Goal: Transaction & Acquisition: Purchase product/service

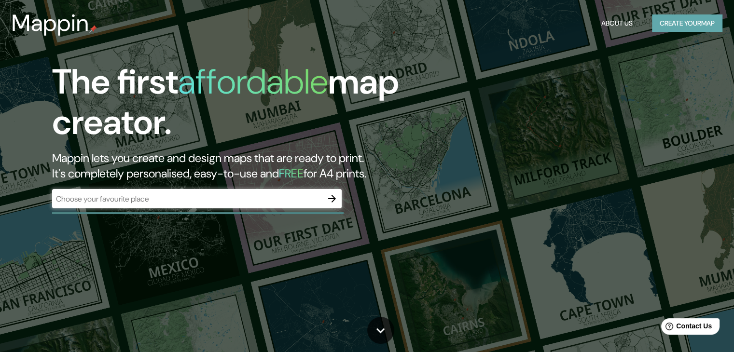
click at [653, 21] on button "Create your map" at bounding box center [687, 23] width 70 height 18
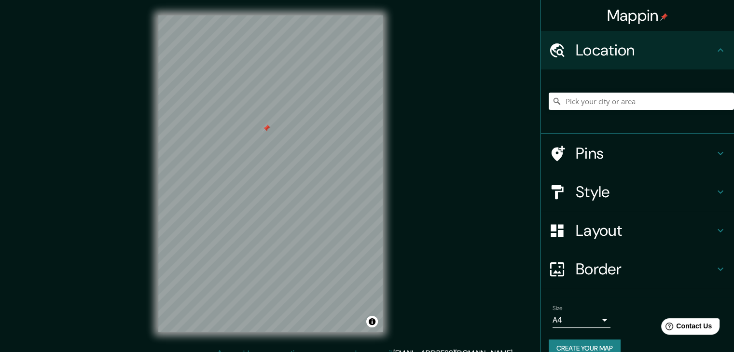
click at [701, 45] on h4 "Location" at bounding box center [644, 50] width 139 height 19
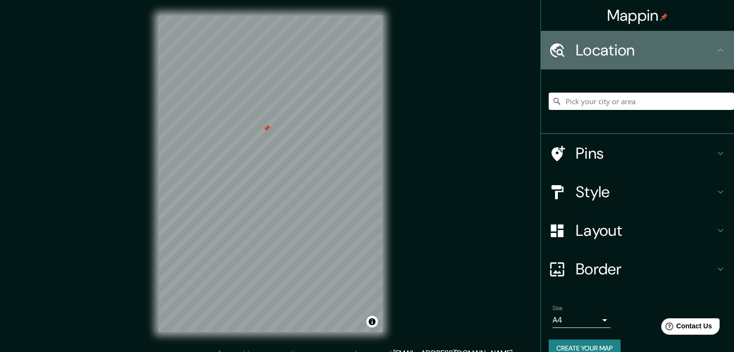
click at [714, 51] on icon at bounding box center [720, 50] width 12 height 12
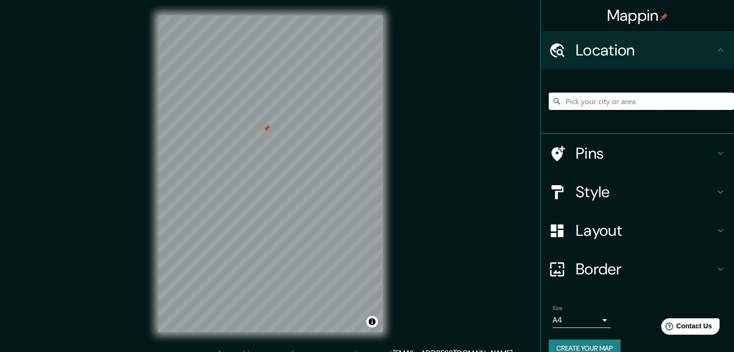
click at [604, 106] on input "Pick your city or area" at bounding box center [640, 101] width 185 height 17
click at [605, 104] on input "Pick your city or area" at bounding box center [640, 101] width 185 height 17
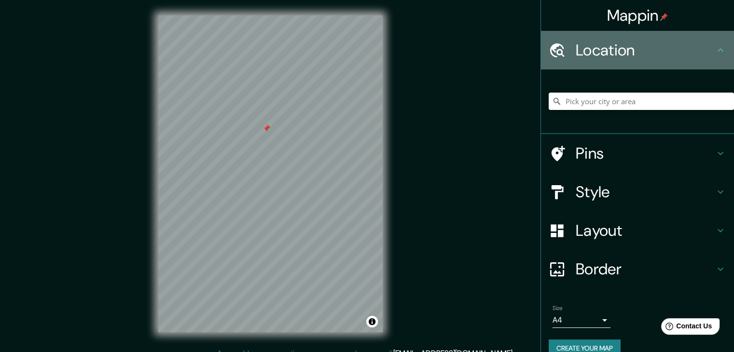
click at [612, 51] on h4 "Location" at bounding box center [644, 50] width 139 height 19
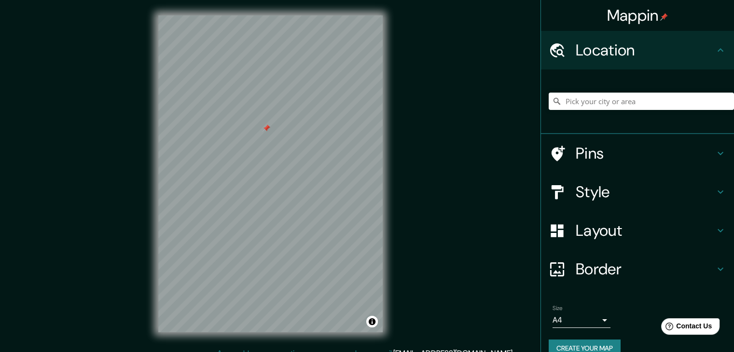
click at [548, 54] on icon at bounding box center [556, 50] width 17 height 17
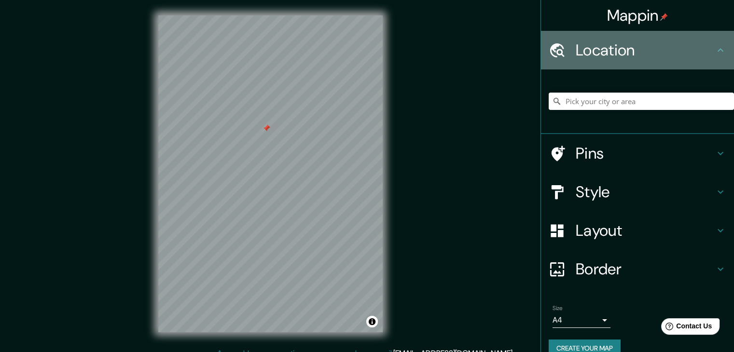
click at [642, 54] on h4 "Location" at bounding box center [644, 50] width 139 height 19
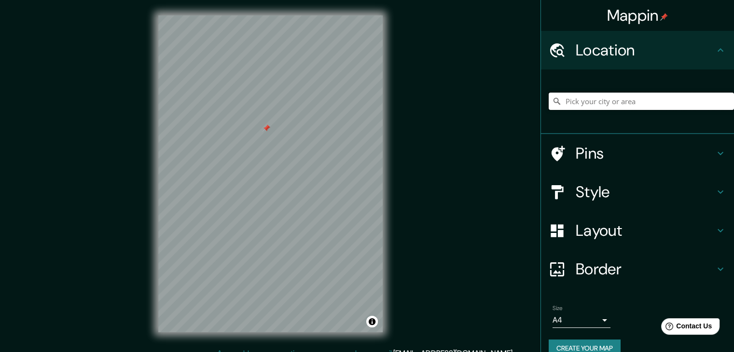
click at [641, 93] on input "Pick your city or area" at bounding box center [640, 101] width 185 height 17
click at [638, 103] on input "Pick your city or area" at bounding box center [640, 101] width 185 height 17
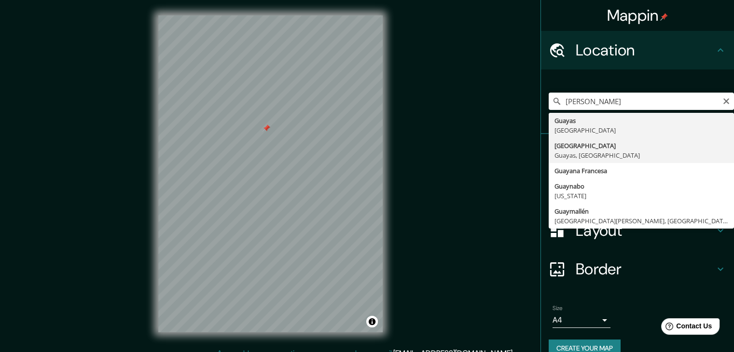
type input "[GEOGRAPHIC_DATA], [GEOGRAPHIC_DATA], [GEOGRAPHIC_DATA]"
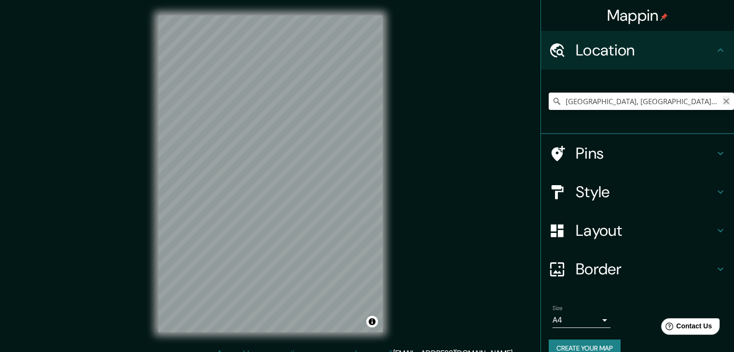
click at [723, 100] on icon "Clear" at bounding box center [726, 101] width 6 height 6
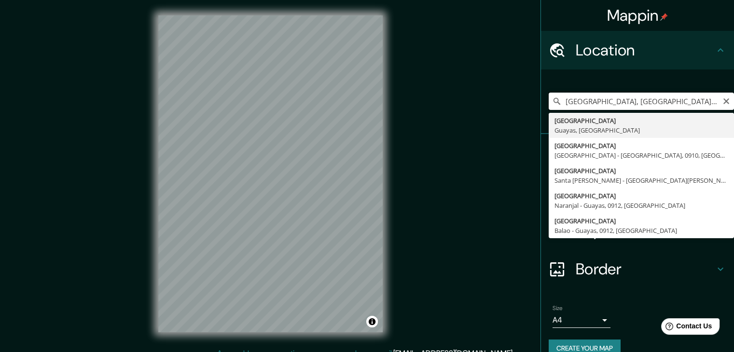
type input "[GEOGRAPHIC_DATA], [GEOGRAPHIC_DATA], [GEOGRAPHIC_DATA]"
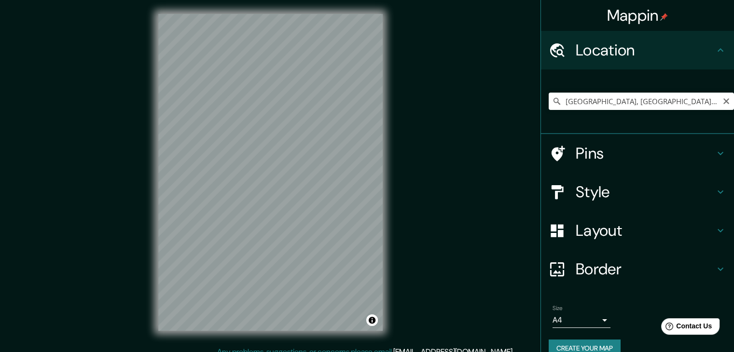
scroll to position [11, 0]
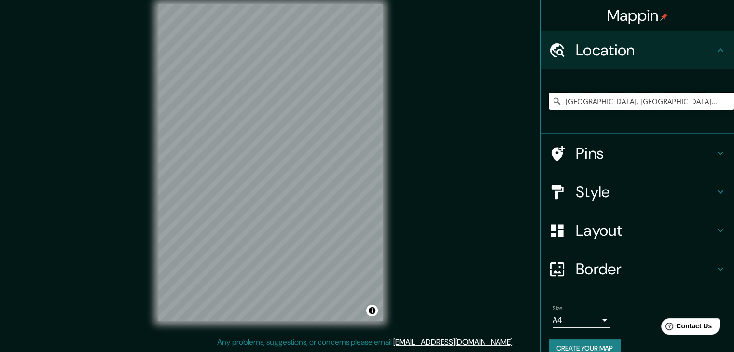
drag, startPoint x: 658, startPoint y: 97, endPoint x: 464, endPoint y: 96, distance: 193.4
click at [464, 96] on div "Mappin Location [GEOGRAPHIC_DATA], [GEOGRAPHIC_DATA], [GEOGRAPHIC_DATA] Pins St…" at bounding box center [367, 170] width 734 height 363
paste input "[GEOGRAPHIC_DATA]+RWJ, [GEOGRAPHIC_DATA] 090514"
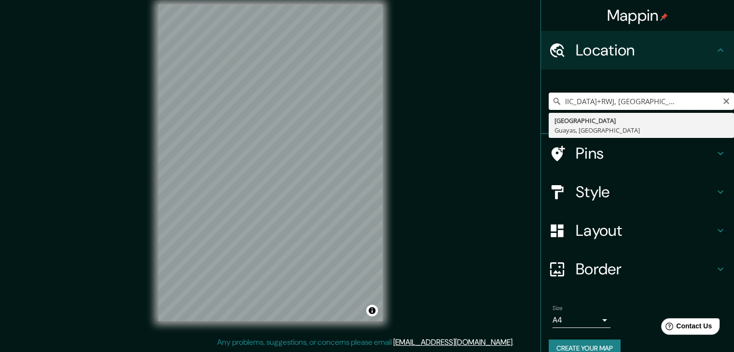
type input "[GEOGRAPHIC_DATA], [GEOGRAPHIC_DATA], [GEOGRAPHIC_DATA]"
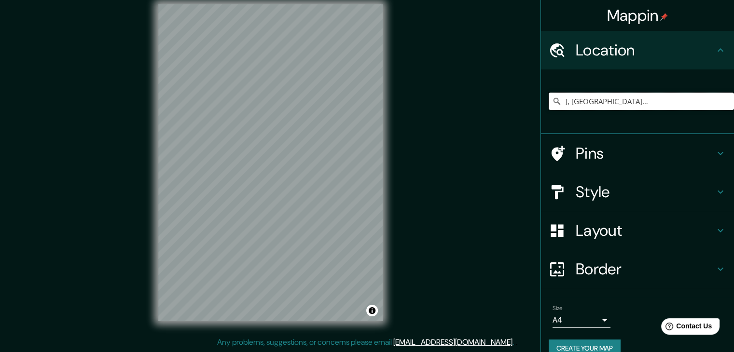
scroll to position [0, 0]
click at [658, 100] on input "[GEOGRAPHIC_DATA], [GEOGRAPHIC_DATA], [GEOGRAPHIC_DATA]" at bounding box center [640, 101] width 185 height 17
click at [643, 105] on input "[GEOGRAPHIC_DATA], [GEOGRAPHIC_DATA], [GEOGRAPHIC_DATA]" at bounding box center [640, 101] width 185 height 17
drag, startPoint x: 643, startPoint y: 105, endPoint x: 561, endPoint y: 113, distance: 82.5
click at [561, 113] on div "[GEOGRAPHIC_DATA], [GEOGRAPHIC_DATA], [GEOGRAPHIC_DATA]" at bounding box center [640, 101] width 185 height 48
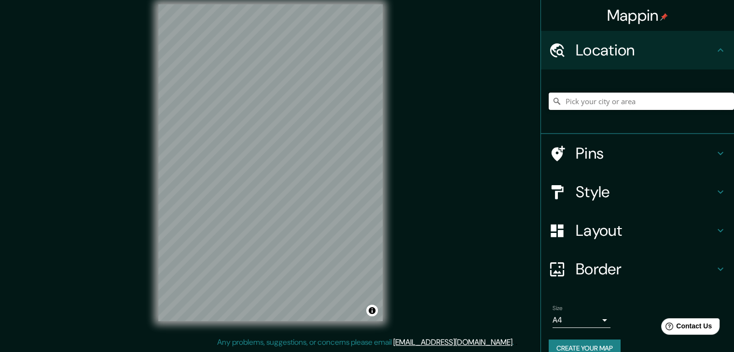
paste input "[GEOGRAPHIC_DATA]+RWJ, [GEOGRAPHIC_DATA] 090514"
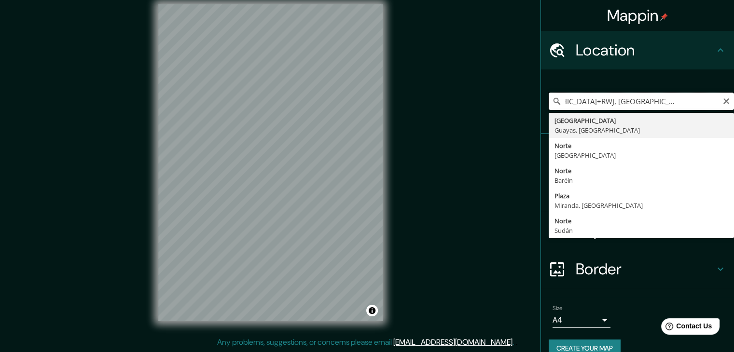
type input "[GEOGRAPHIC_DATA], [GEOGRAPHIC_DATA], [GEOGRAPHIC_DATA]"
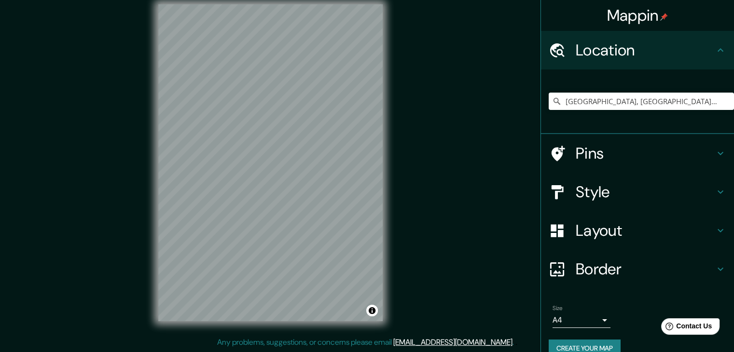
click at [667, 46] on h4 "Location" at bounding box center [644, 50] width 139 height 19
click at [714, 49] on icon at bounding box center [720, 50] width 12 height 12
click at [587, 191] on h4 "Style" at bounding box center [644, 191] width 139 height 19
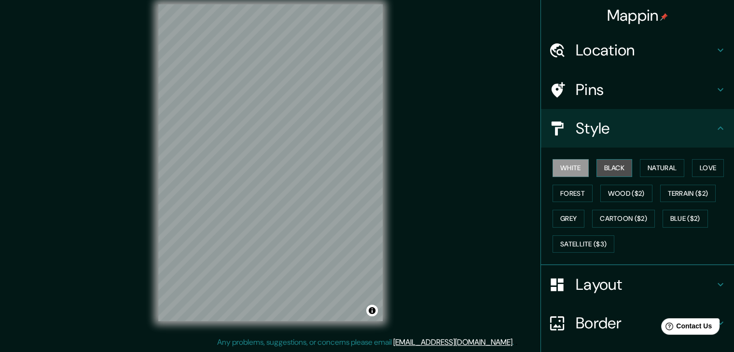
click at [614, 168] on button "Black" at bounding box center [614, 168] width 36 height 18
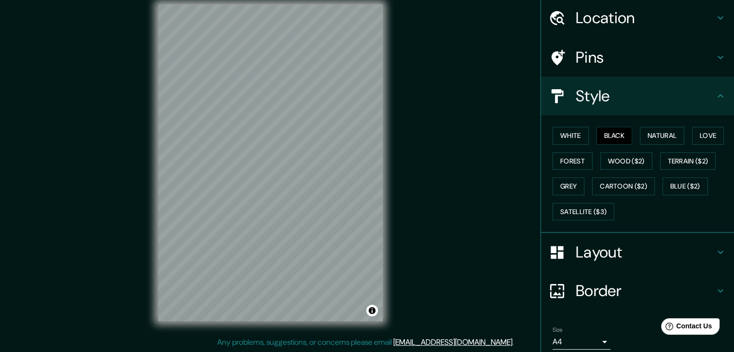
scroll to position [69, 0]
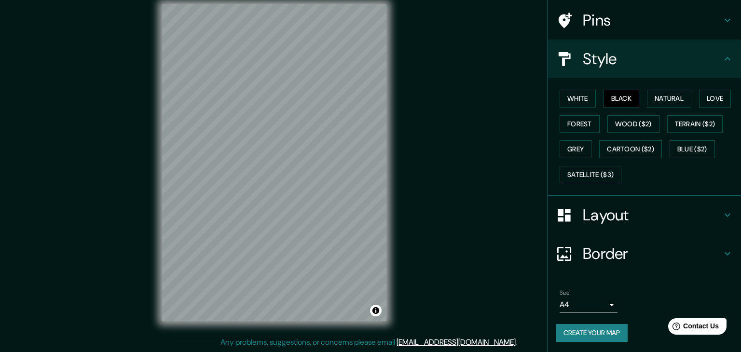
click at [586, 305] on body "Mappin Location [GEOGRAPHIC_DATA], [GEOGRAPHIC_DATA], [GEOGRAPHIC_DATA] [GEOGRA…" at bounding box center [370, 165] width 741 height 352
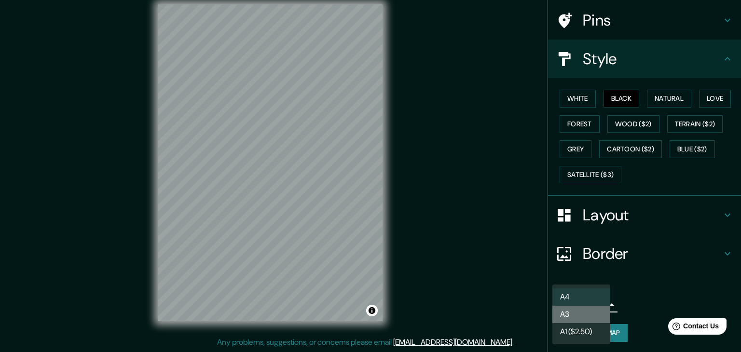
click at [585, 314] on li "A3" at bounding box center [581, 314] width 58 height 17
type input "a4"
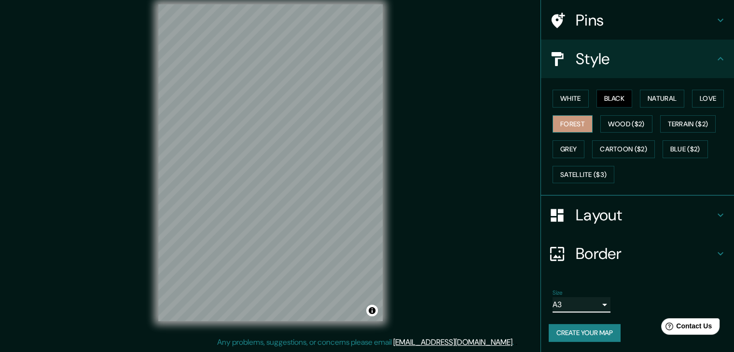
scroll to position [0, 0]
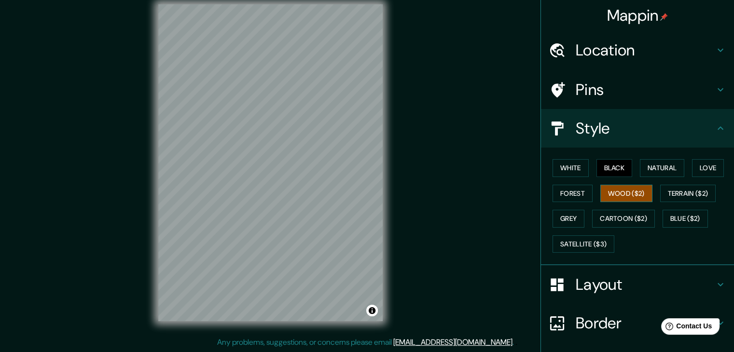
click at [612, 195] on button "Wood ($2)" at bounding box center [626, 194] width 52 height 18
click at [596, 217] on button "Cartoon ($2)" at bounding box center [623, 219] width 63 height 18
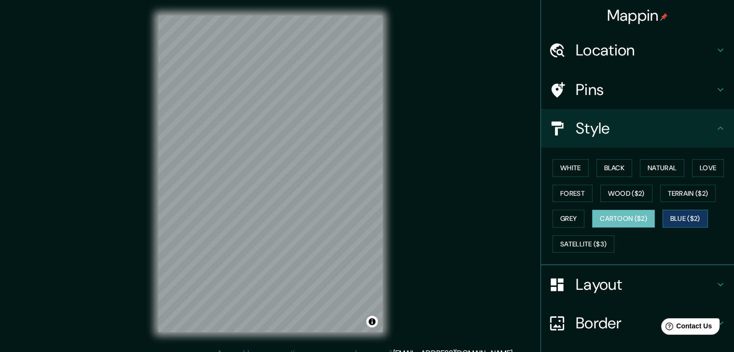
click at [681, 210] on button "Blue ($2)" at bounding box center [684, 219] width 45 height 18
click at [653, 161] on button "Natural" at bounding box center [662, 168] width 44 height 18
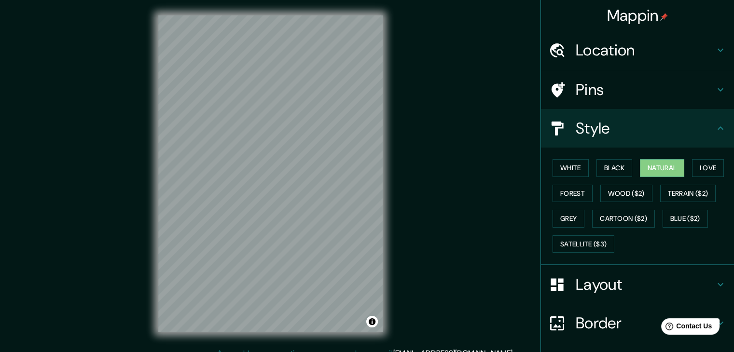
click at [604, 36] on div "Location" at bounding box center [637, 50] width 193 height 39
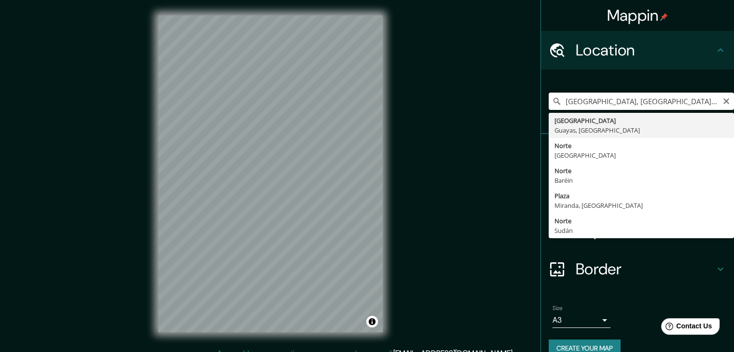
click at [593, 102] on input "[GEOGRAPHIC_DATA], [GEOGRAPHIC_DATA], [GEOGRAPHIC_DATA]" at bounding box center [640, 101] width 185 height 17
drag, startPoint x: 651, startPoint y: 101, endPoint x: 417, endPoint y: 137, distance: 237.3
click at [417, 137] on div "Mappin Location [GEOGRAPHIC_DATA], [GEOGRAPHIC_DATA], [GEOGRAPHIC_DATA] [GEOGRA…" at bounding box center [367, 181] width 734 height 363
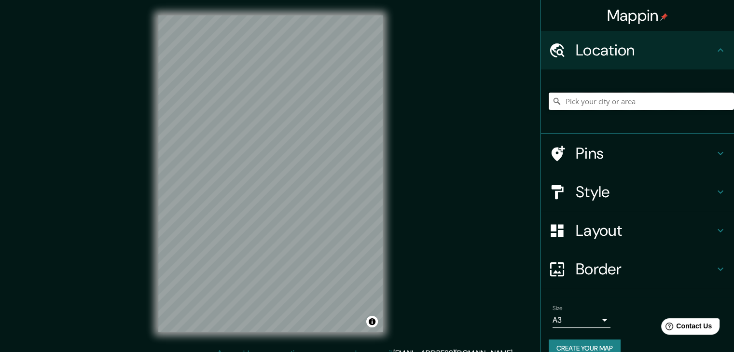
paste input "[GEOGRAPHIC_DATA]+RWJ, [GEOGRAPHIC_DATA] 090514"
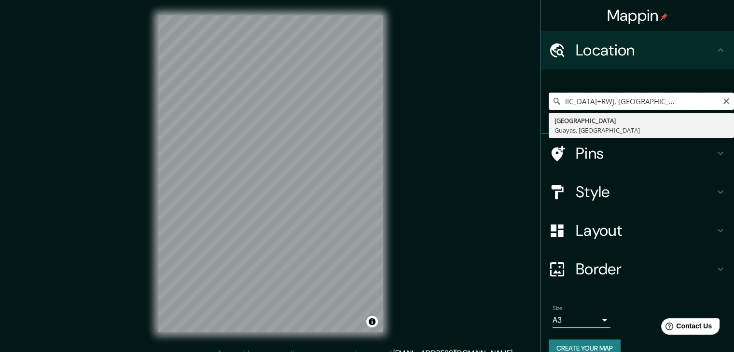
type input "[GEOGRAPHIC_DATA], [GEOGRAPHIC_DATA], [GEOGRAPHIC_DATA]"
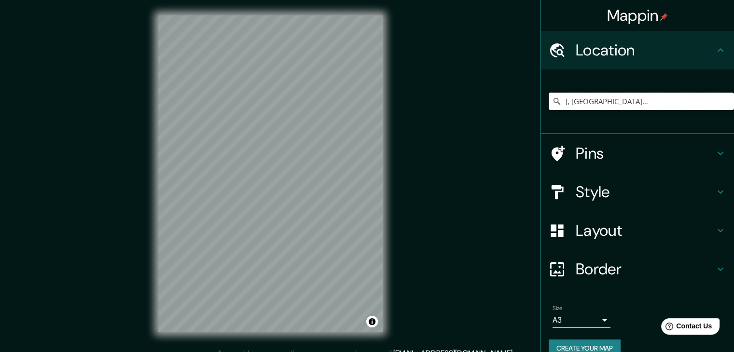
scroll to position [0, 0]
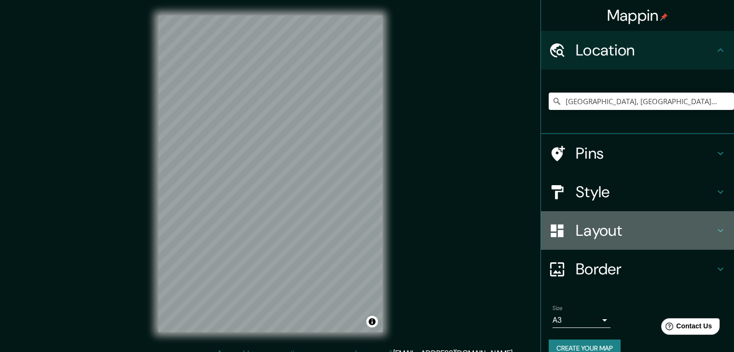
click at [575, 233] on h4 "Layout" at bounding box center [644, 230] width 139 height 19
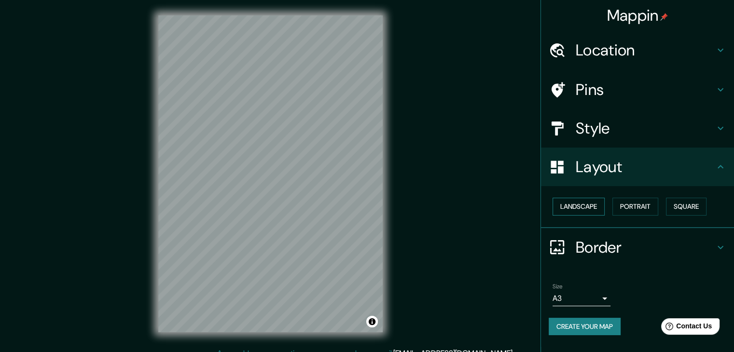
click at [588, 210] on button "Landscape" at bounding box center [578, 207] width 52 height 18
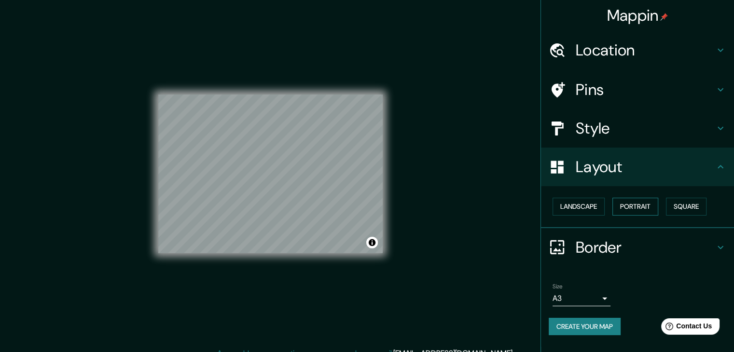
click at [629, 204] on button "Portrait" at bounding box center [635, 207] width 46 height 18
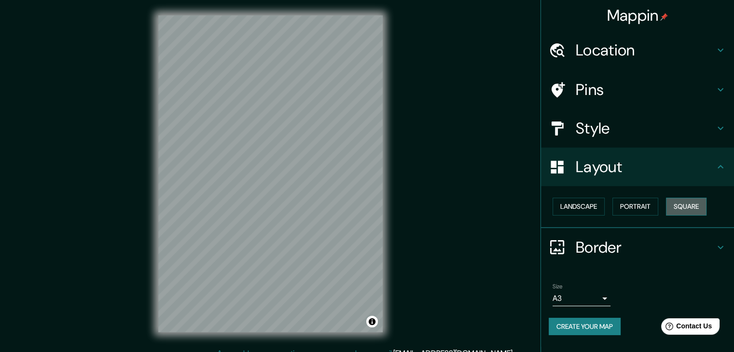
click at [681, 206] on button "Square" at bounding box center [686, 207] width 41 height 18
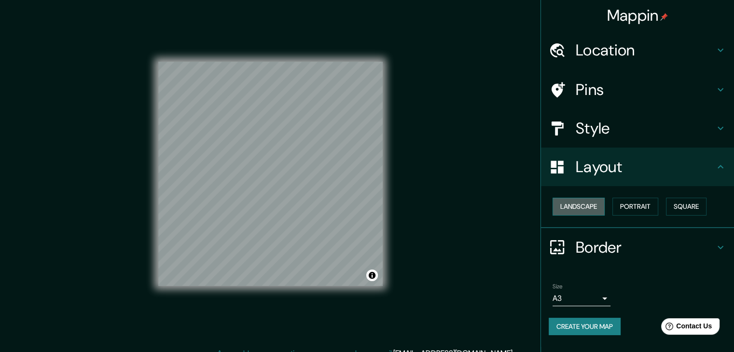
click at [587, 207] on button "Landscape" at bounding box center [578, 207] width 52 height 18
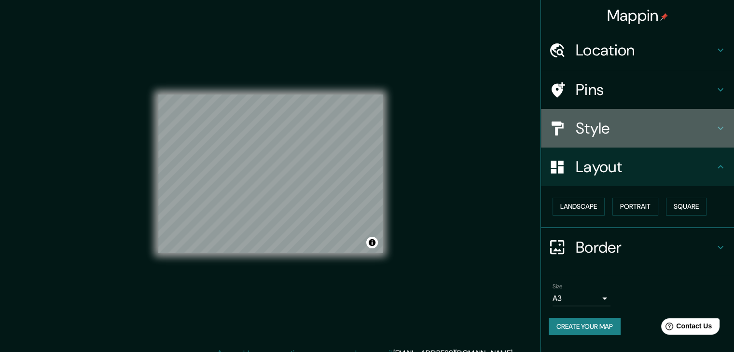
click at [563, 134] on icon at bounding box center [556, 128] width 17 height 17
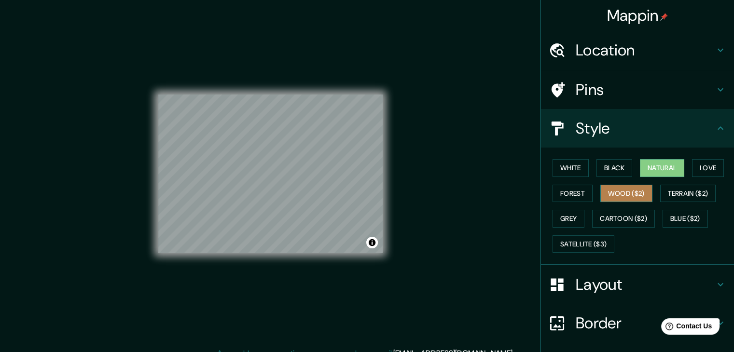
click at [605, 196] on button "Wood ($2)" at bounding box center [626, 194] width 52 height 18
click at [593, 87] on h4 "Pins" at bounding box center [644, 89] width 139 height 19
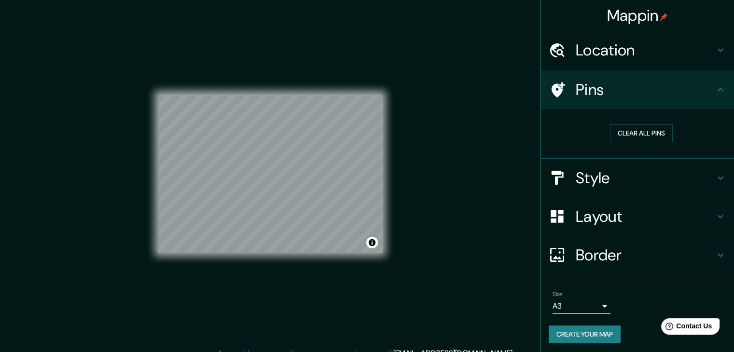
click at [575, 220] on h4 "Layout" at bounding box center [644, 216] width 139 height 19
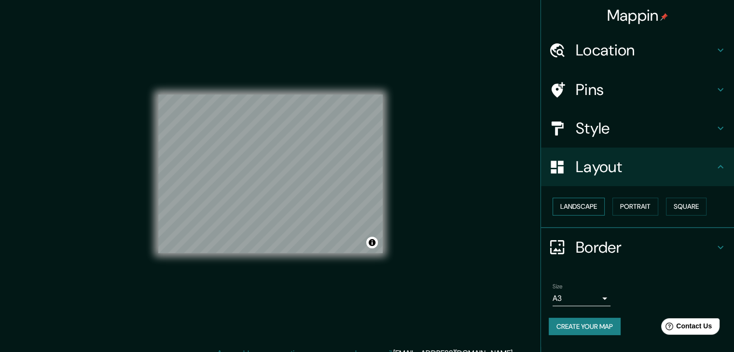
click at [565, 206] on button "Landscape" at bounding box center [578, 207] width 52 height 18
click at [575, 205] on button "Landscape" at bounding box center [578, 207] width 52 height 18
click at [644, 209] on button "Portrait" at bounding box center [635, 207] width 46 height 18
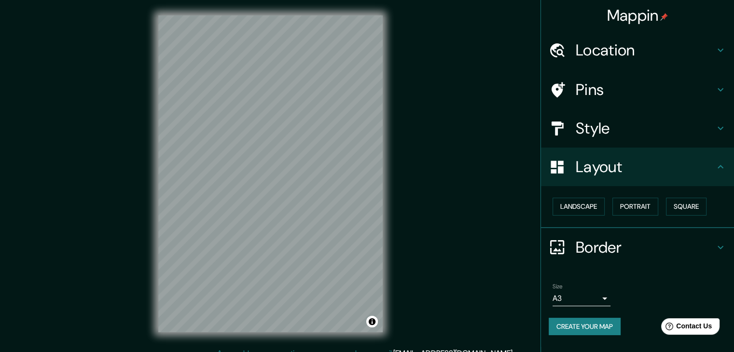
click at [281, 235] on div "© Mapbox © OpenStreetMap Improve this map" at bounding box center [270, 174] width 255 height 348
click at [654, 53] on h4 "Location" at bounding box center [644, 50] width 139 height 19
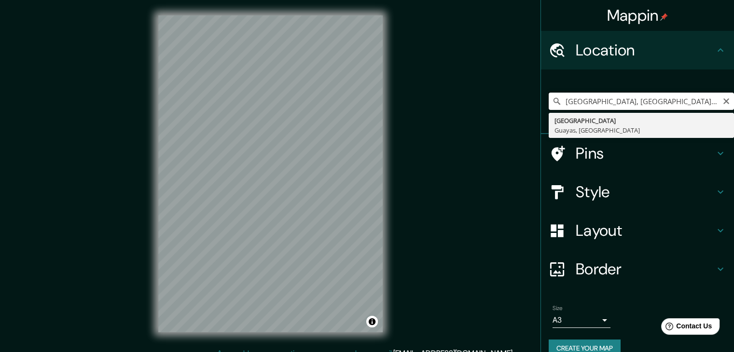
click at [597, 101] on input "[GEOGRAPHIC_DATA], [GEOGRAPHIC_DATA], [GEOGRAPHIC_DATA]" at bounding box center [640, 101] width 185 height 17
drag, startPoint x: 668, startPoint y: 96, endPoint x: 424, endPoint y: 136, distance: 246.4
click at [424, 136] on div "Mappin Location [GEOGRAPHIC_DATA], [GEOGRAPHIC_DATA], [GEOGRAPHIC_DATA] [GEOGRA…" at bounding box center [367, 181] width 734 height 363
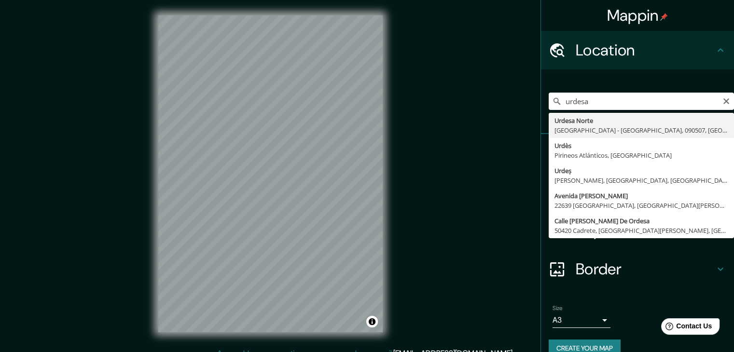
type input "[GEOGRAPHIC_DATA], [GEOGRAPHIC_DATA] - [GEOGRAPHIC_DATA], 090507, [GEOGRAPHIC_D…"
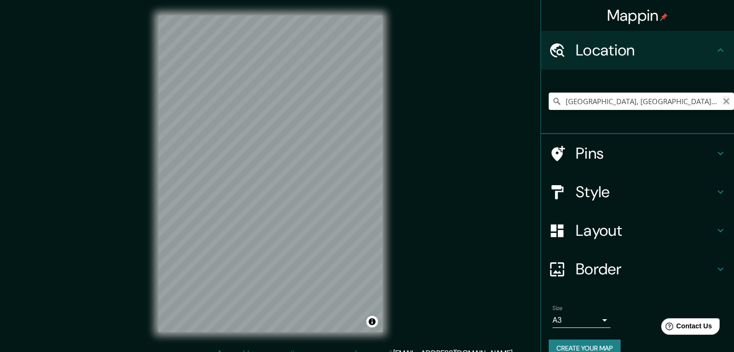
click at [723, 102] on icon "Clear" at bounding box center [726, 101] width 6 height 6
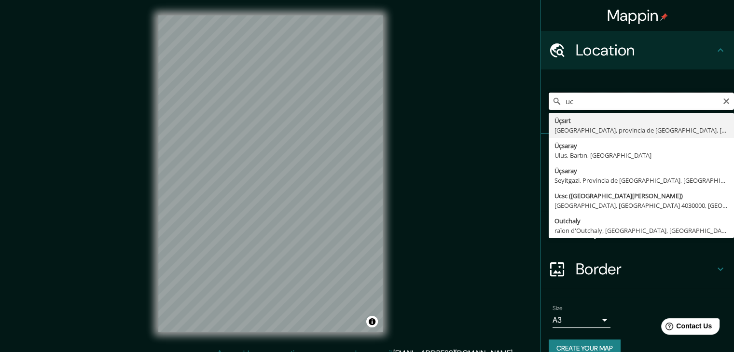
type input "u"
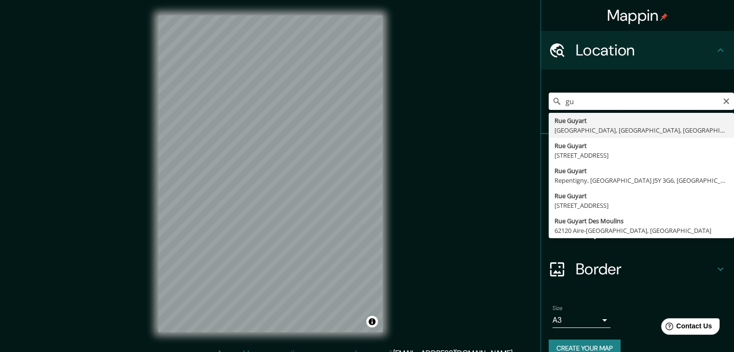
type input "g"
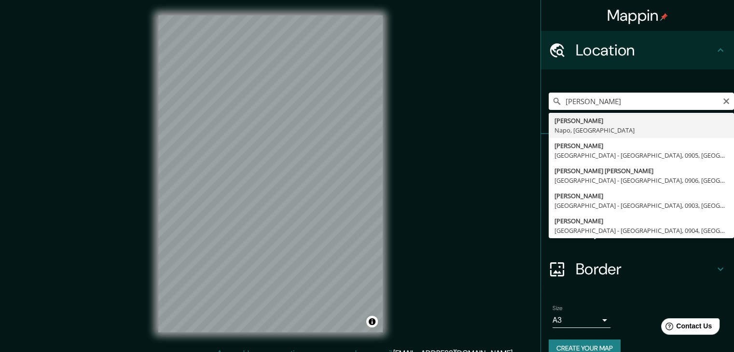
type input "[PERSON_NAME]"
drag, startPoint x: 600, startPoint y: 103, endPoint x: 548, endPoint y: 104, distance: 51.6
click at [548, 104] on div "[PERSON_NAME] [PERSON_NAME] Tola Napo, [GEOGRAPHIC_DATA] [PERSON_NAME] [GEOGRAP…" at bounding box center [640, 101] width 185 height 17
type input "k"
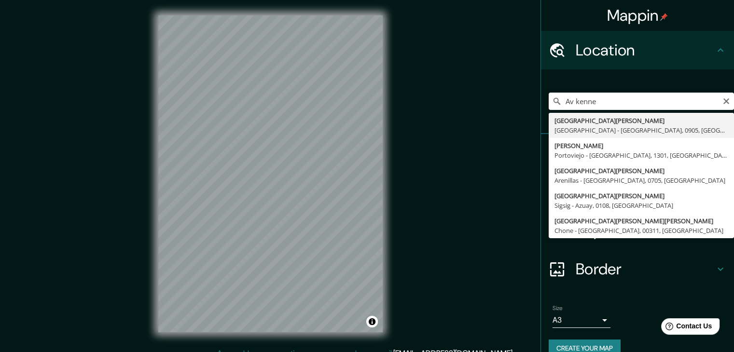
type input "[GEOGRAPHIC_DATA][PERSON_NAME], [GEOGRAPHIC_DATA], 0905, [GEOGRAPHIC_DATA]"
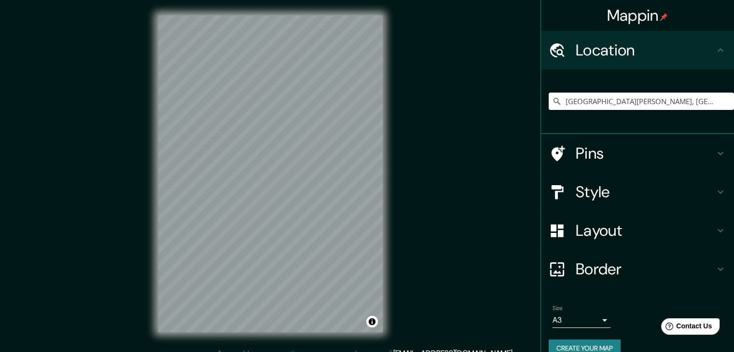
click at [357, 337] on div "© Mapbox © OpenStreetMap Improve this map" at bounding box center [270, 174] width 255 height 348
click at [163, 241] on div "Mappin Location [GEOGRAPHIC_DATA][PERSON_NAME], [GEOGRAPHIC_DATA] - [GEOGRAPHIC…" at bounding box center [367, 181] width 734 height 363
drag, startPoint x: 384, startPoint y: 161, endPoint x: 96, endPoint y: 273, distance: 310.0
click at [96, 273] on div "Mappin Location [GEOGRAPHIC_DATA][PERSON_NAME], [GEOGRAPHIC_DATA] - [GEOGRAPHIC…" at bounding box center [367, 181] width 734 height 363
click at [85, 287] on div "Mappin Location [GEOGRAPHIC_DATA][PERSON_NAME], [GEOGRAPHIC_DATA] - [GEOGRAPHIC…" at bounding box center [367, 181] width 734 height 363
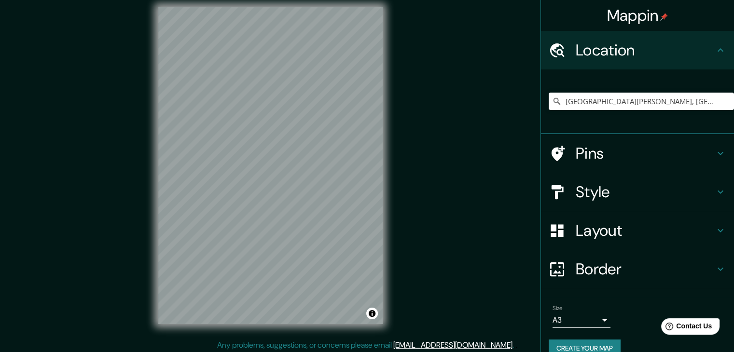
scroll to position [11, 0]
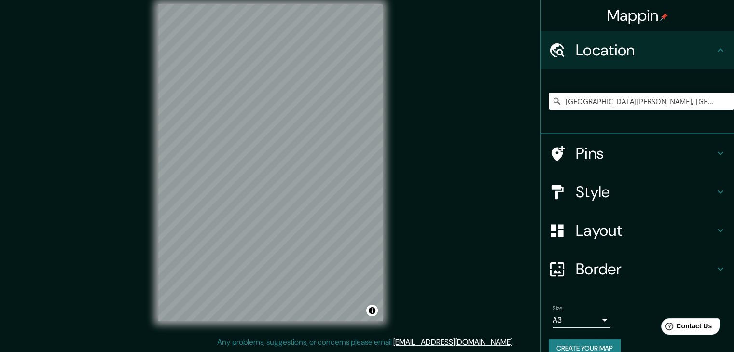
click at [356, 332] on div "© Mapbox © OpenStreetMap Improve this map" at bounding box center [270, 163] width 255 height 348
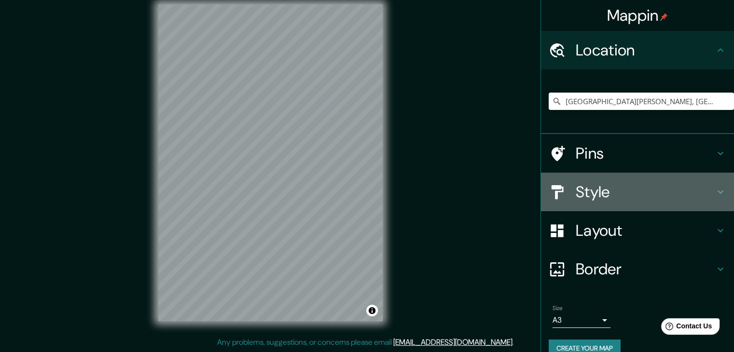
click at [583, 188] on h4 "Style" at bounding box center [644, 191] width 139 height 19
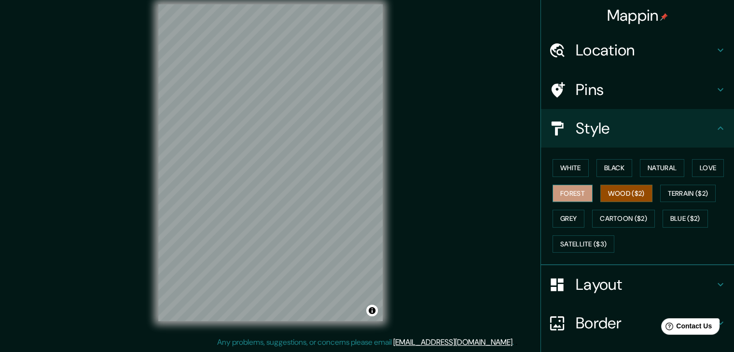
click at [572, 187] on button "Forest" at bounding box center [572, 194] width 40 height 18
click at [635, 188] on button "Wood ($2)" at bounding box center [626, 194] width 52 height 18
click at [689, 193] on button "Terrain ($2)" at bounding box center [688, 194] width 56 height 18
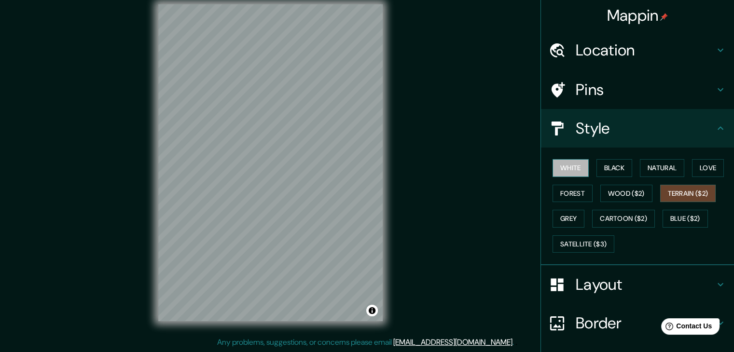
click at [558, 164] on button "White" at bounding box center [570, 168] width 36 height 18
click at [698, 172] on button "Love" at bounding box center [708, 168] width 32 height 18
click at [665, 194] on button "Terrain ($2)" at bounding box center [688, 194] width 56 height 18
click at [552, 212] on button "Grey" at bounding box center [568, 219] width 32 height 18
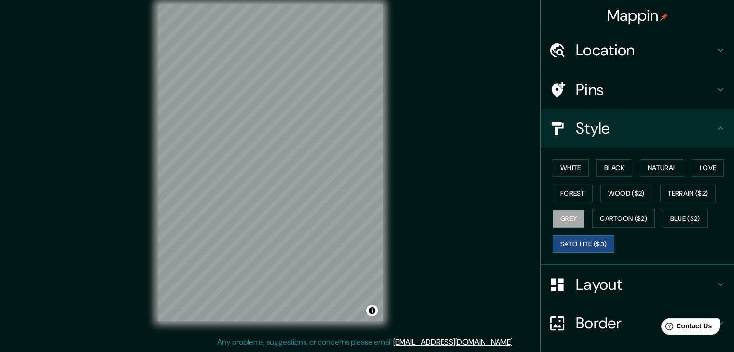
click at [595, 243] on button "Satellite ($3)" at bounding box center [583, 244] width 62 height 18
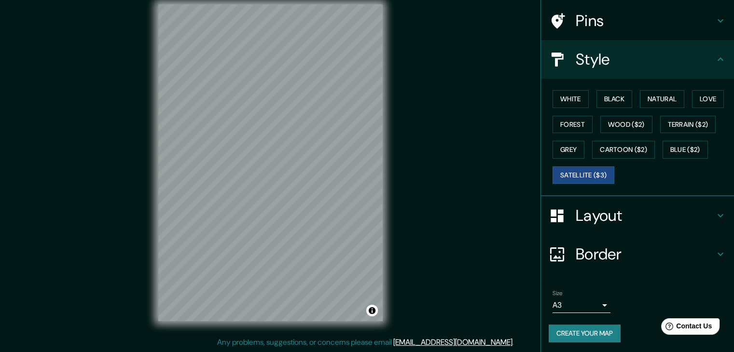
scroll to position [69, 0]
click at [608, 152] on button "Cartoon ($2)" at bounding box center [623, 149] width 63 height 18
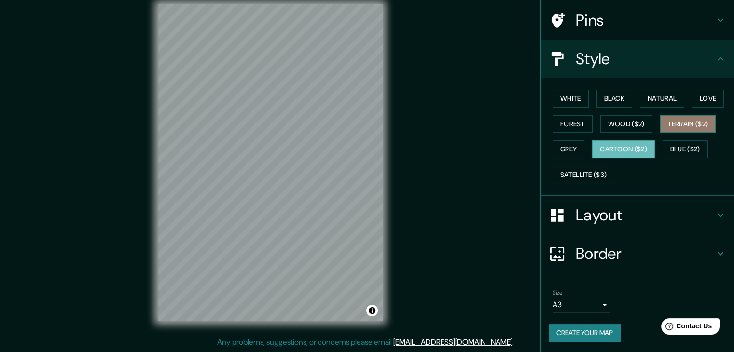
click at [667, 118] on button "Terrain ($2)" at bounding box center [688, 124] width 56 height 18
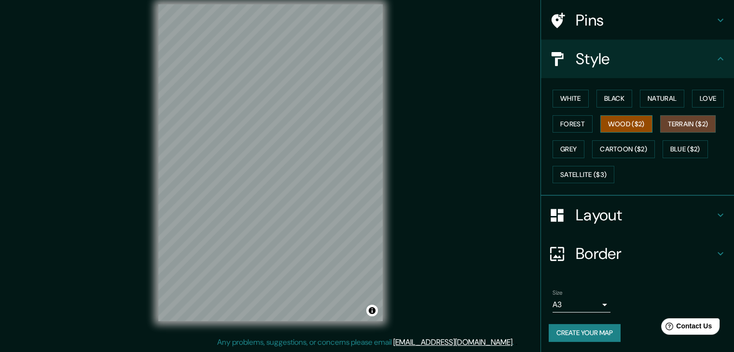
click at [600, 122] on button "Wood ($2)" at bounding box center [626, 124] width 52 height 18
click at [567, 147] on button "Grey" at bounding box center [568, 149] width 32 height 18
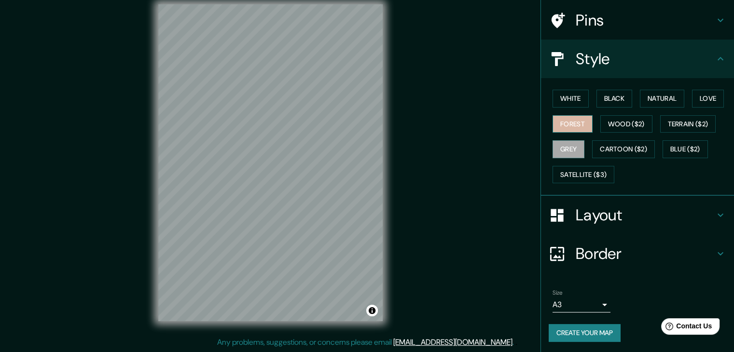
click at [552, 120] on button "Forest" at bounding box center [572, 124] width 40 height 18
drag, startPoint x: 266, startPoint y: 152, endPoint x: 273, endPoint y: 154, distance: 7.6
click at [273, 154] on div at bounding box center [272, 154] width 8 height 8
drag, startPoint x: 273, startPoint y: 153, endPoint x: 285, endPoint y: 155, distance: 12.7
click at [285, 155] on div at bounding box center [284, 156] width 8 height 8
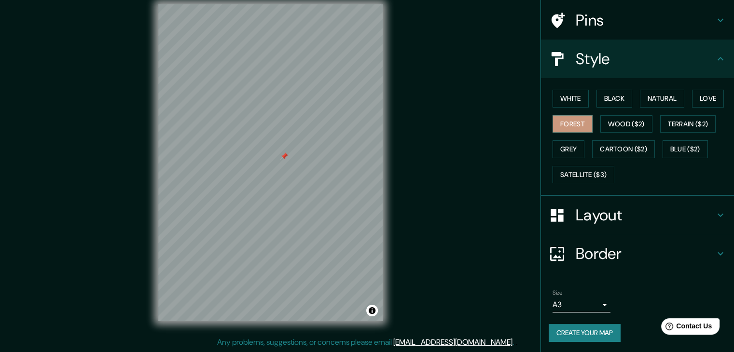
click at [285, 155] on div at bounding box center [284, 156] width 8 height 8
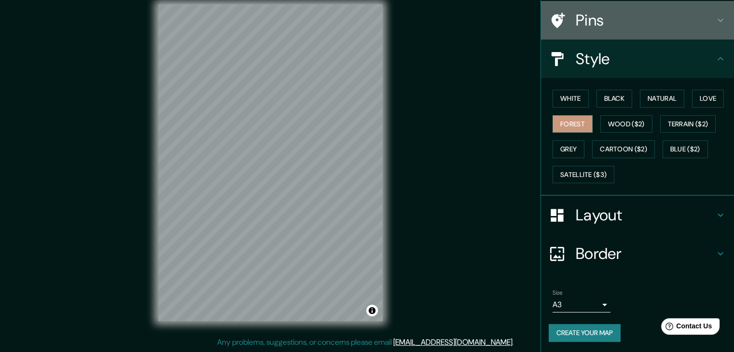
click at [616, 26] on h4 "Pins" at bounding box center [644, 20] width 139 height 19
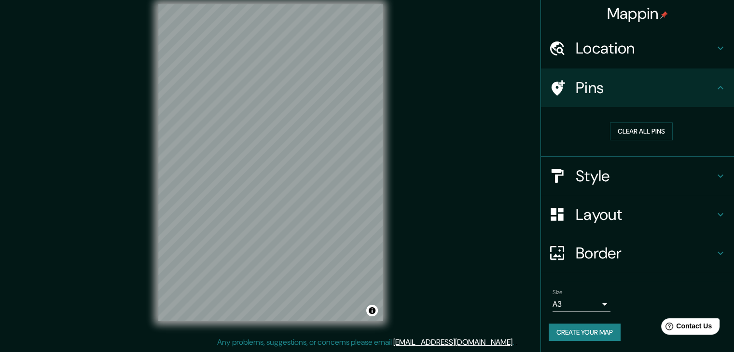
scroll to position [2, 0]
click at [621, 137] on button "Clear all pins" at bounding box center [641, 132] width 63 height 18
drag, startPoint x: 633, startPoint y: 129, endPoint x: 627, endPoint y: 130, distance: 6.3
click at [632, 129] on button "Clear all pins" at bounding box center [641, 132] width 63 height 18
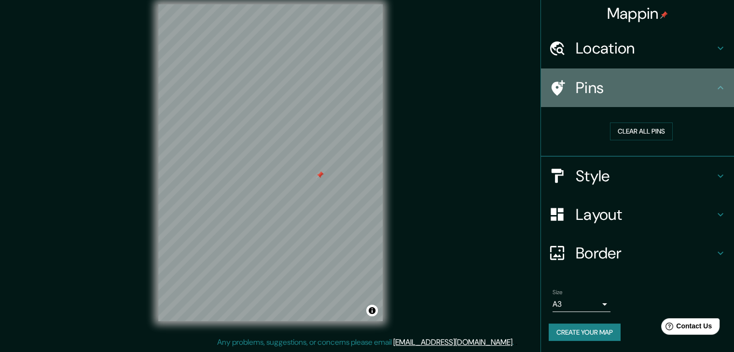
click at [714, 89] on icon at bounding box center [720, 88] width 12 height 12
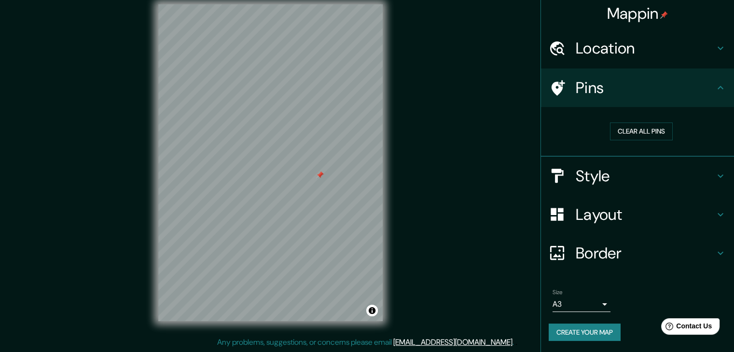
click at [575, 173] on h4 "Style" at bounding box center [644, 175] width 139 height 19
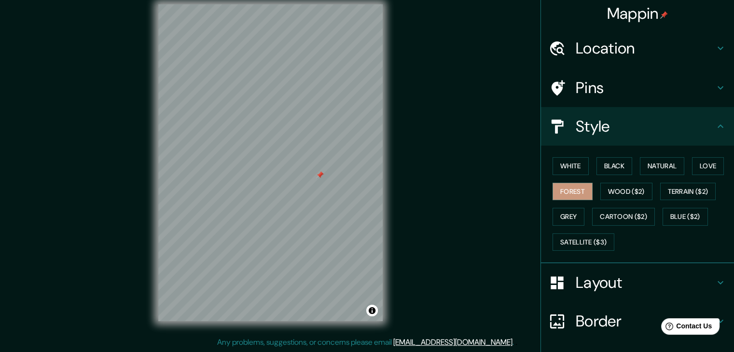
click at [587, 285] on h4 "Layout" at bounding box center [644, 282] width 139 height 19
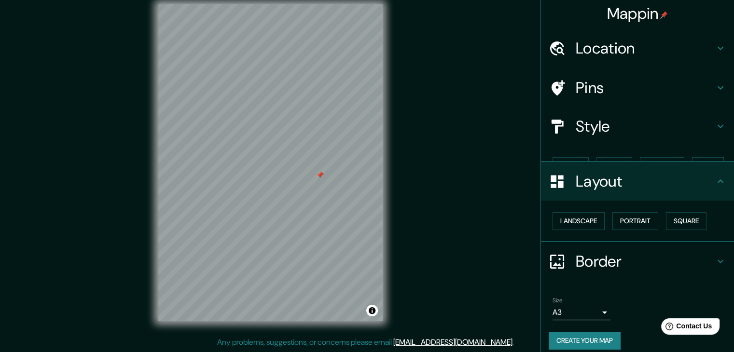
scroll to position [0, 0]
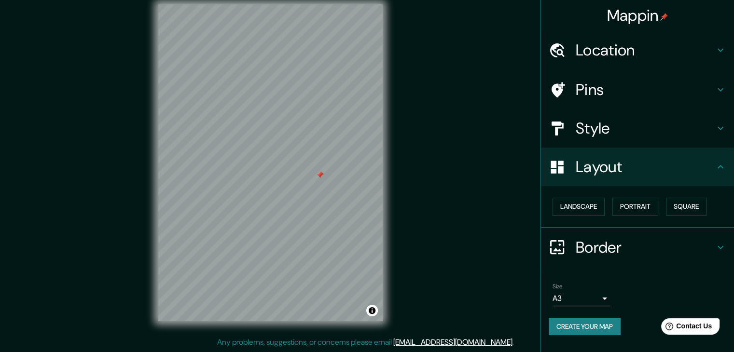
click at [597, 239] on h4 "Border" at bounding box center [644, 247] width 139 height 19
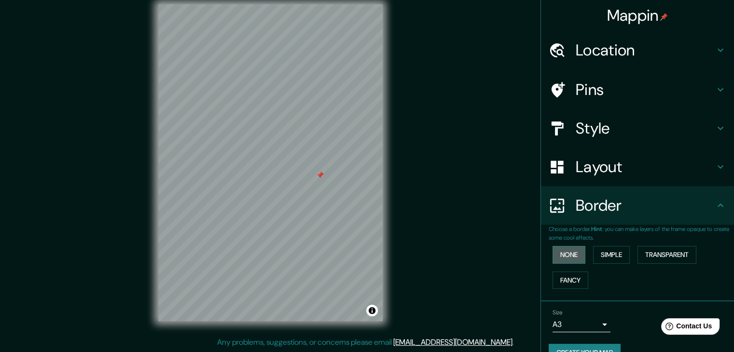
click at [560, 254] on button "None" at bounding box center [568, 255] width 33 height 18
click at [610, 252] on button "Simple" at bounding box center [611, 255] width 37 height 18
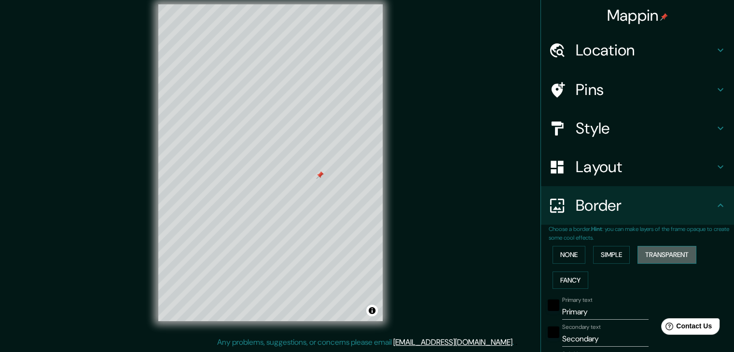
click at [647, 253] on button "Transparent" at bounding box center [666, 255] width 59 height 18
click at [552, 276] on button "Fancy" at bounding box center [570, 281] width 36 height 18
click at [557, 265] on div "None Simple Transparent Fancy" at bounding box center [640, 267] width 185 height 51
click at [557, 253] on button "None" at bounding box center [568, 255] width 33 height 18
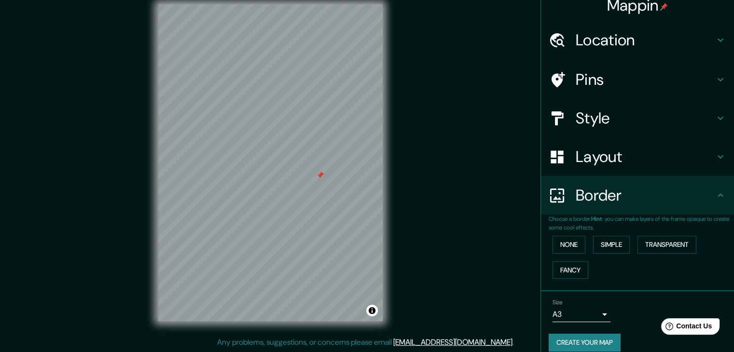
scroll to position [20, 0]
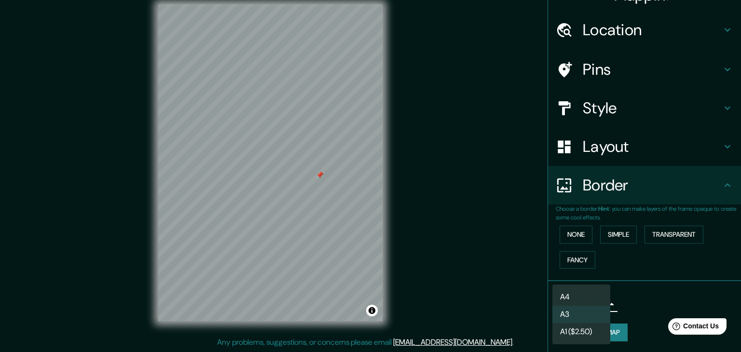
click at [588, 300] on body "Mappin Location [GEOGRAPHIC_DATA][PERSON_NAME], [GEOGRAPHIC_DATA] - [GEOGRAPHIC…" at bounding box center [370, 165] width 741 height 352
click at [583, 316] on li "A3" at bounding box center [581, 314] width 58 height 17
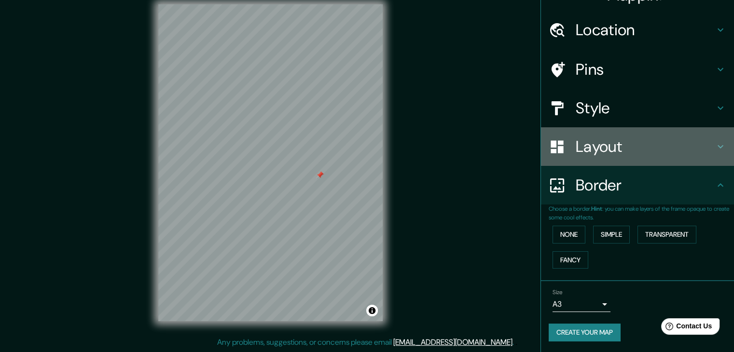
click at [624, 147] on h4 "Layout" at bounding box center [644, 146] width 139 height 19
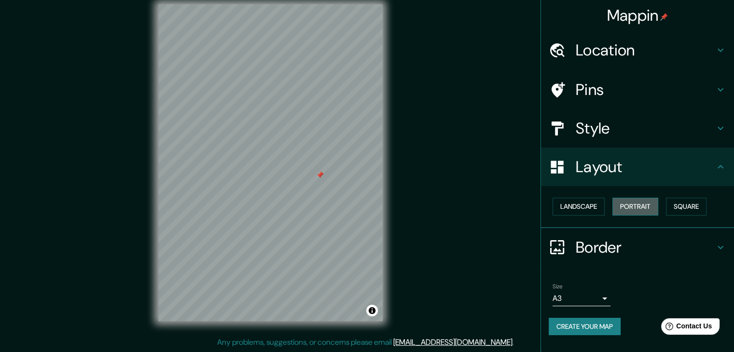
click at [620, 208] on button "Portrait" at bounding box center [635, 207] width 46 height 18
click at [619, 206] on button "Portrait" at bounding box center [635, 207] width 46 height 18
click at [589, 205] on button "Landscape" at bounding box center [578, 207] width 52 height 18
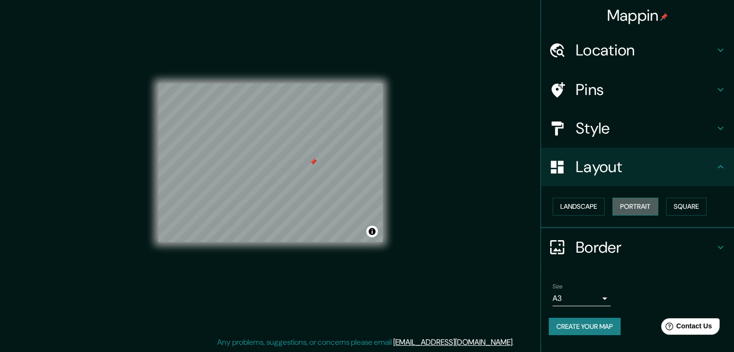
click at [655, 205] on button "Portrait" at bounding box center [635, 207] width 46 height 18
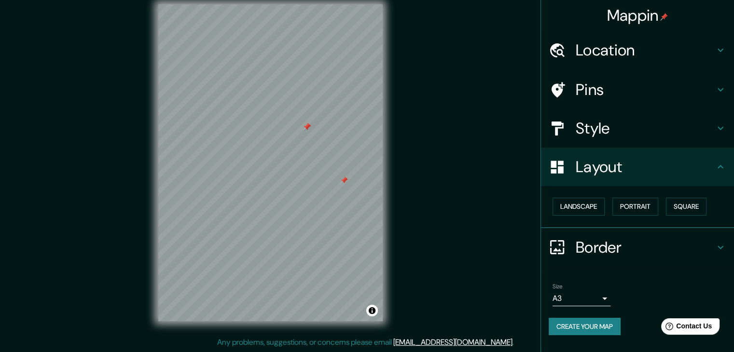
click at [613, 123] on h4 "Style" at bounding box center [644, 128] width 139 height 19
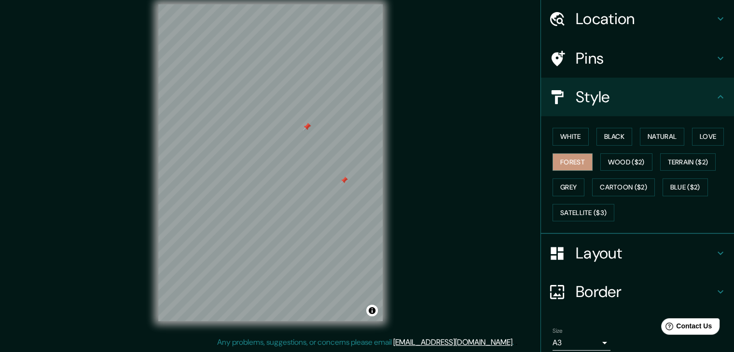
scroll to position [48, 0]
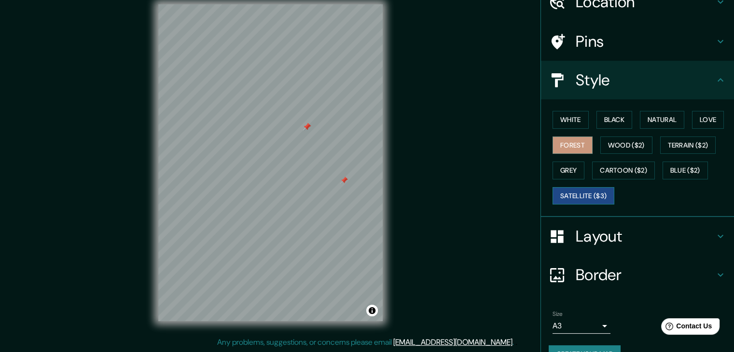
click at [590, 198] on button "Satellite ($3)" at bounding box center [583, 196] width 62 height 18
drag, startPoint x: 334, startPoint y: 109, endPoint x: 328, endPoint y: 121, distance: 13.2
click at [328, 121] on div at bounding box center [329, 125] width 8 height 8
click at [327, 128] on div at bounding box center [329, 128] width 8 height 8
click at [327, 126] on div at bounding box center [328, 128] width 8 height 8
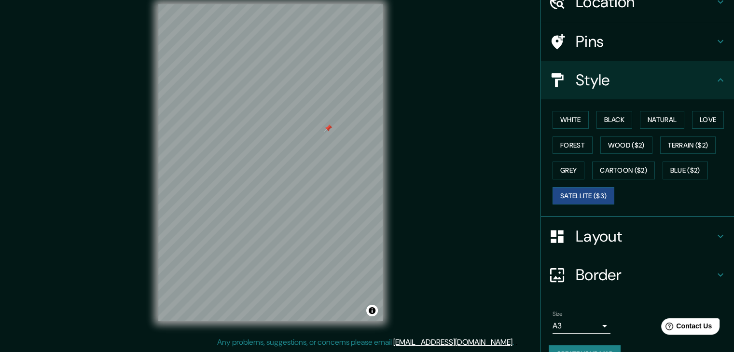
click at [328, 128] on div at bounding box center [328, 128] width 8 height 8
click at [328, 129] on div at bounding box center [328, 128] width 8 height 8
click at [641, 39] on h4 "Pins" at bounding box center [644, 41] width 139 height 19
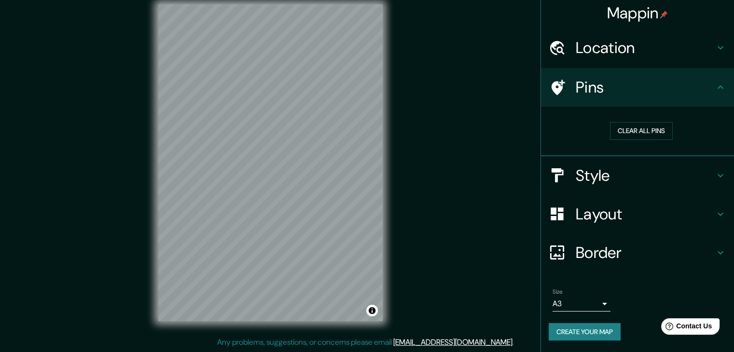
scroll to position [2, 0]
click at [346, 193] on div at bounding box center [345, 191] width 8 height 8
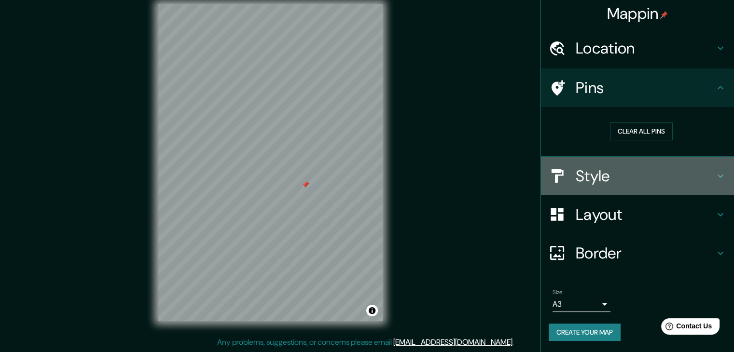
click at [576, 169] on h4 "Style" at bounding box center [644, 175] width 139 height 19
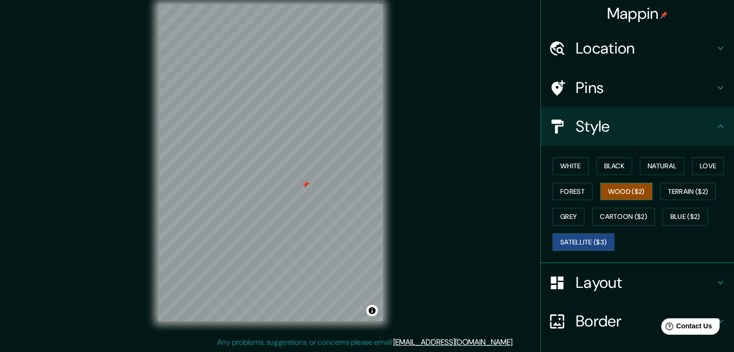
click at [607, 192] on button "Wood ($2)" at bounding box center [626, 192] width 52 height 18
click at [565, 184] on button "Forest" at bounding box center [572, 192] width 40 height 18
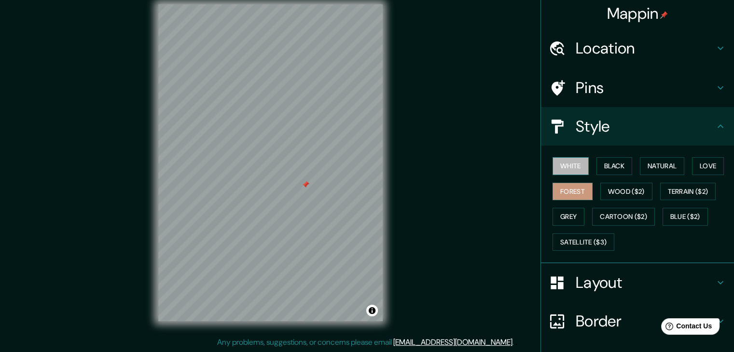
click at [567, 165] on button "White" at bounding box center [570, 166] width 36 height 18
click at [603, 168] on button "Black" at bounding box center [614, 166] width 36 height 18
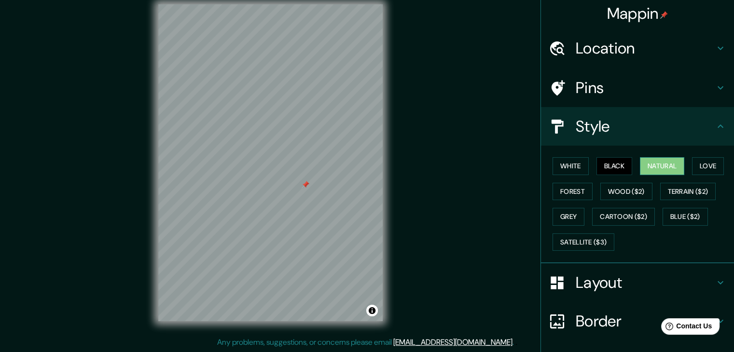
click at [662, 166] on button "Natural" at bounding box center [662, 166] width 44 height 18
click at [714, 163] on button "Love" at bounding box center [708, 166] width 32 height 18
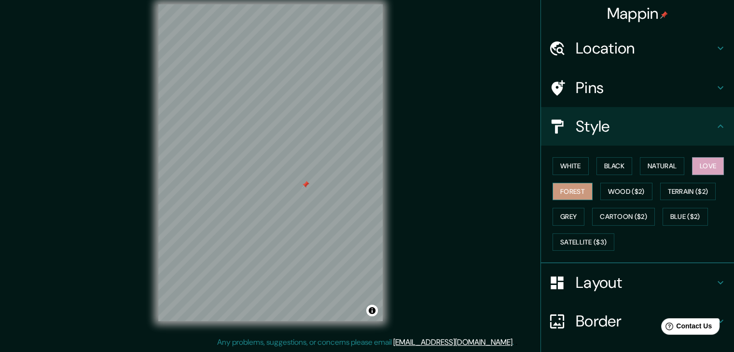
drag, startPoint x: 143, startPoint y: 159, endPoint x: 562, endPoint y: 190, distance: 420.8
click at [560, 186] on button "Forest" at bounding box center [572, 192] width 40 height 18
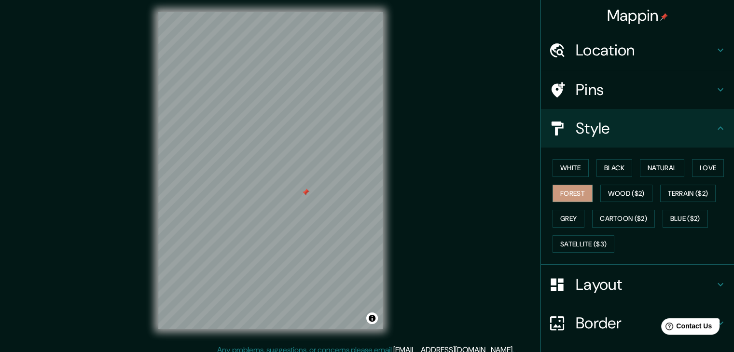
scroll to position [0, 0]
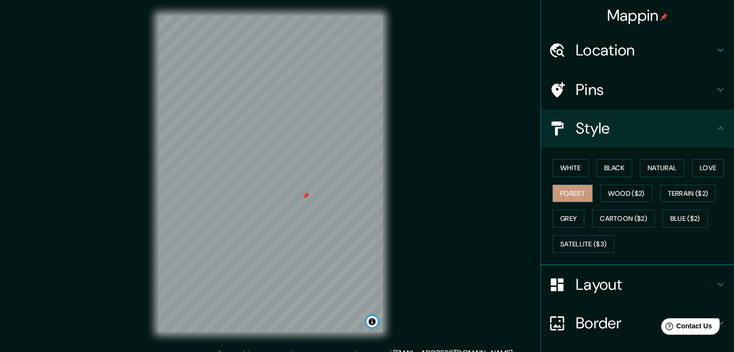
click at [372, 321] on button "Toggle attribution" at bounding box center [372, 322] width 12 height 12
click at [341, 323] on link "Improve this map" at bounding box center [340, 321] width 48 height 7
click at [583, 275] on h4 "Layout" at bounding box center [644, 284] width 139 height 19
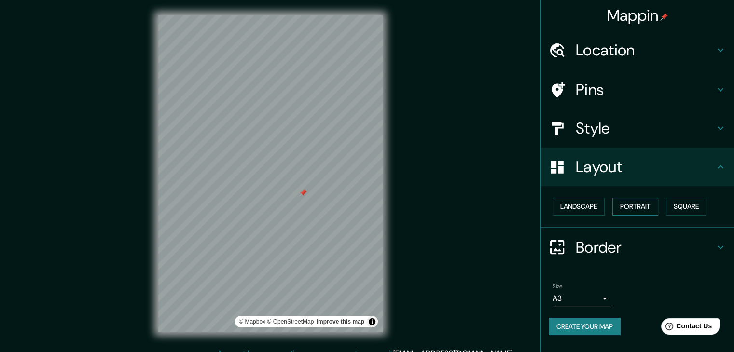
click at [633, 206] on button "Portrait" at bounding box center [635, 207] width 46 height 18
click at [563, 207] on button "Landscape" at bounding box center [578, 207] width 52 height 18
